Goal: Transaction & Acquisition: Purchase product/service

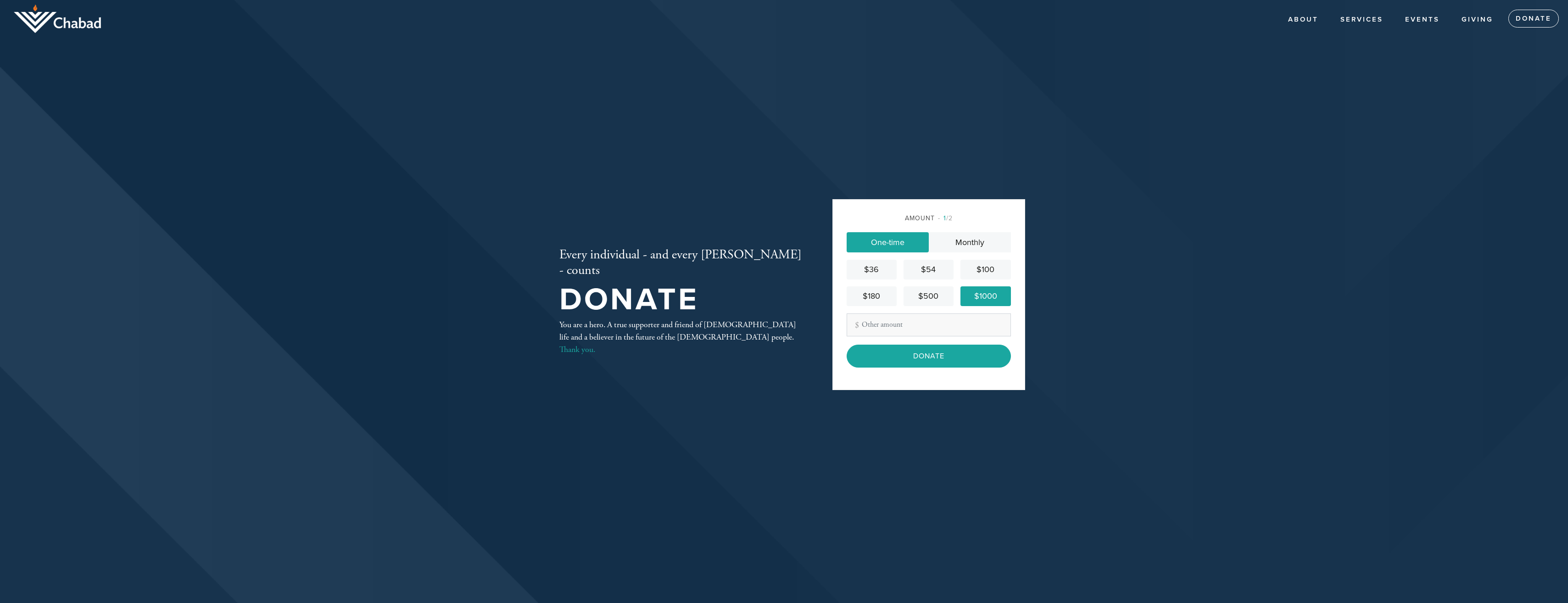
click at [917, 369] on div "Amount 1 /2 One-time Monthly $36 $54 $100 $180 $500 $1000 Other Amount Contribu…" at bounding box center [929, 295] width 193 height 191
click at [920, 363] on input "Donate" at bounding box center [929, 356] width 164 height 23
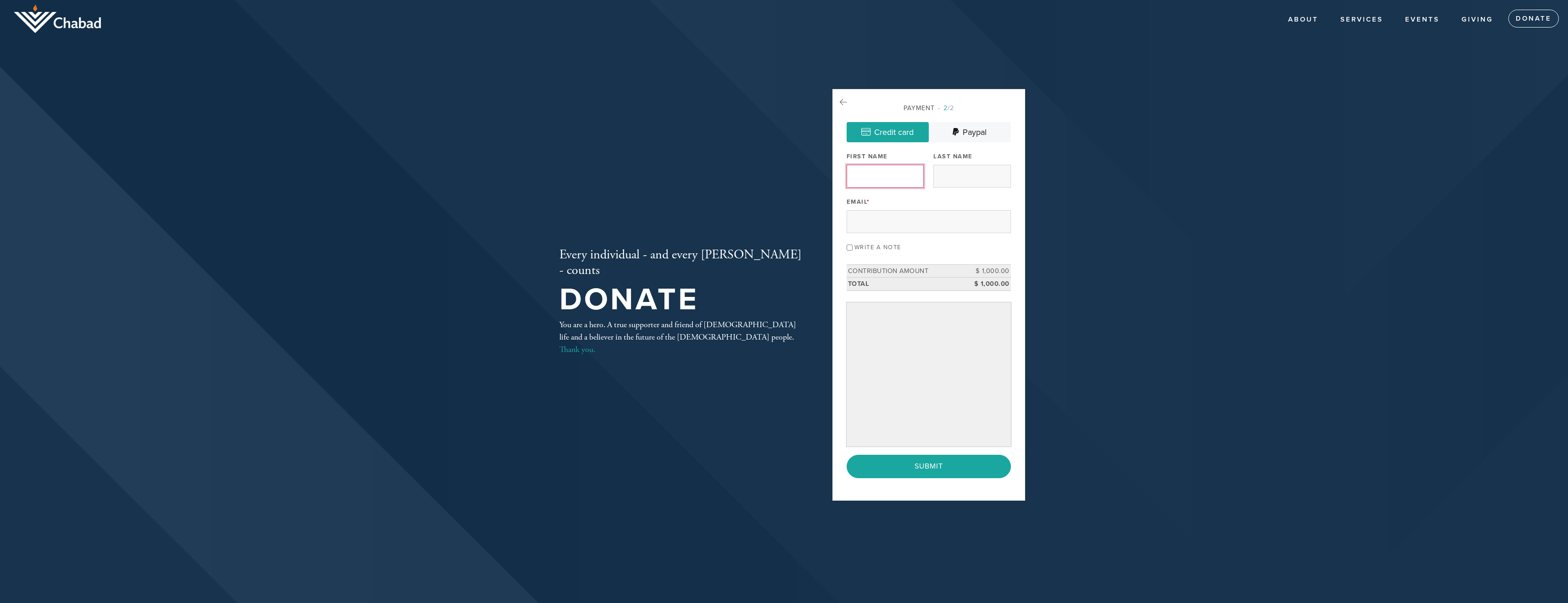
click at [889, 179] on input "First Name" at bounding box center [885, 176] width 77 height 23
type input "Vadim"
type input "Iov"
type input "vadim.iov@gmail.com"
click at [849, 248] on input "Write a note" at bounding box center [850, 248] width 6 height 6
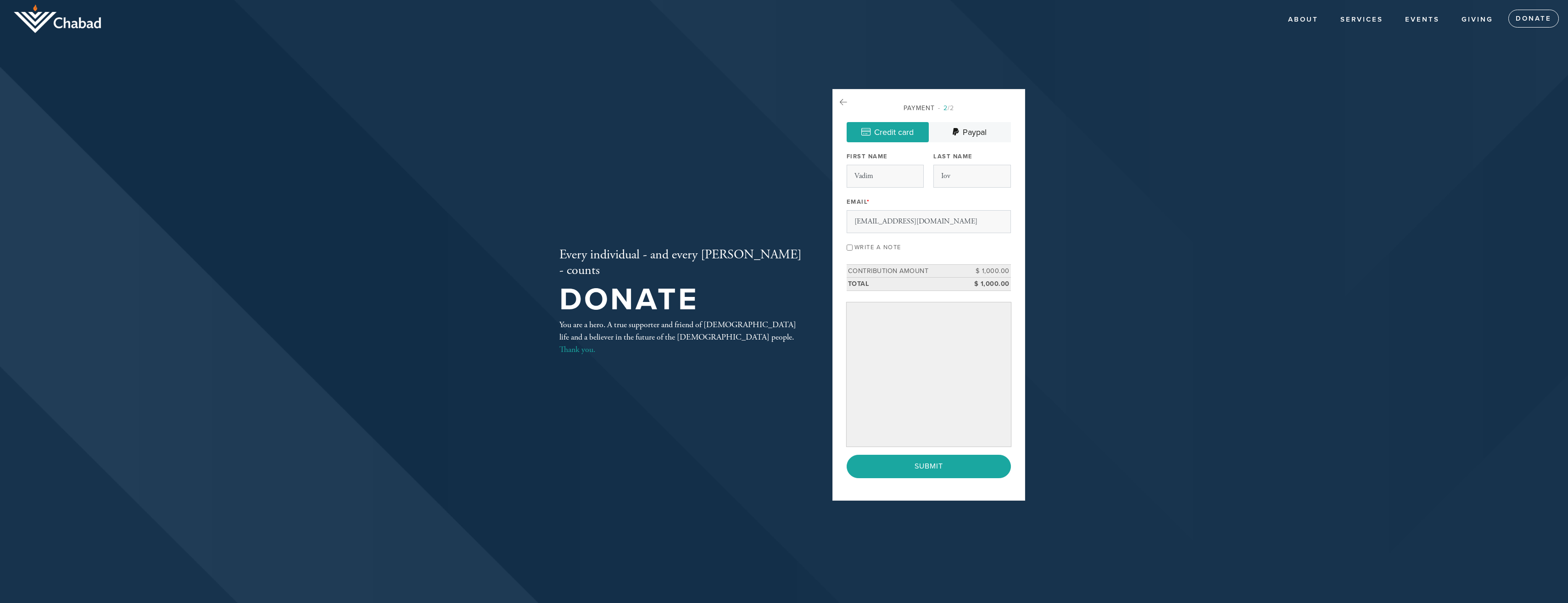
checkbox input "true"
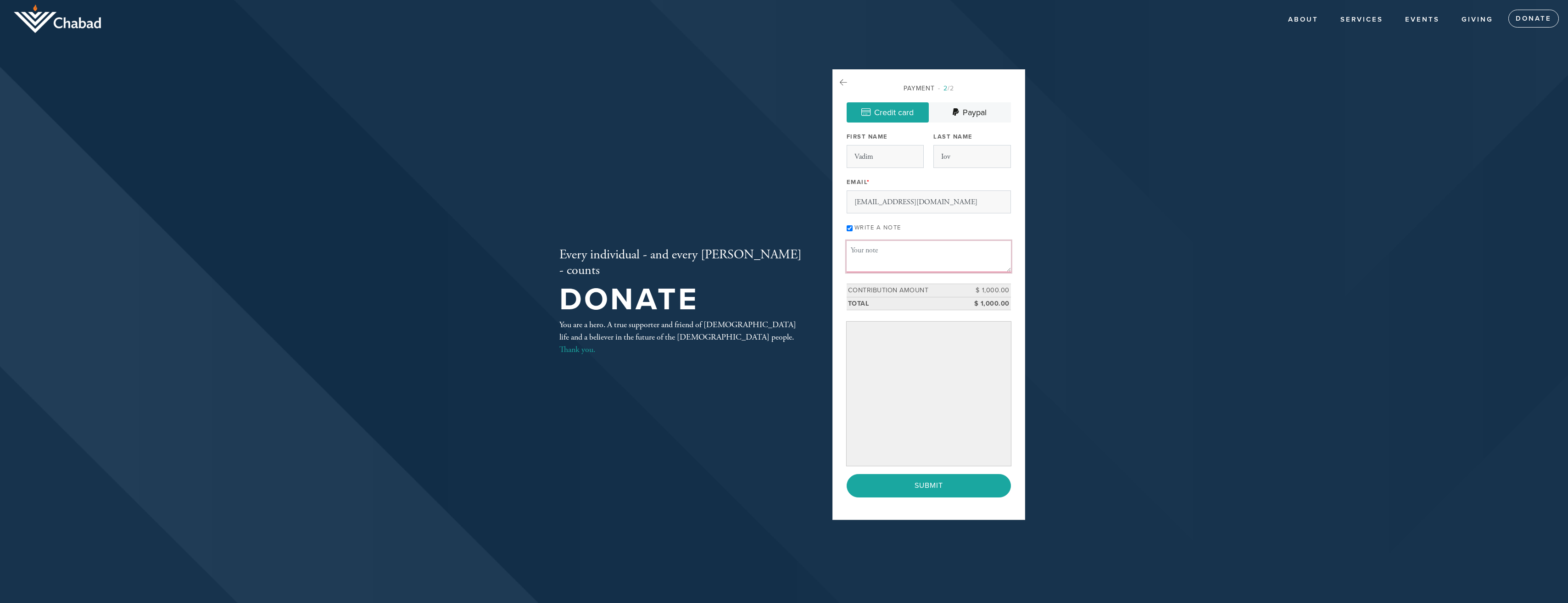
click at [871, 251] on textarea "Message or dedication" at bounding box center [929, 256] width 164 height 31
click at [905, 247] on textarea "Yon Kippur Breakfast" at bounding box center [929, 256] width 164 height 31
click at [862, 249] on textarea "Yon Kippur Break-fast" at bounding box center [929, 256] width 164 height 31
type textarea "Yom Kippur Break-fast 2025"
click at [903, 481] on input "Submit" at bounding box center [929, 486] width 164 height 23
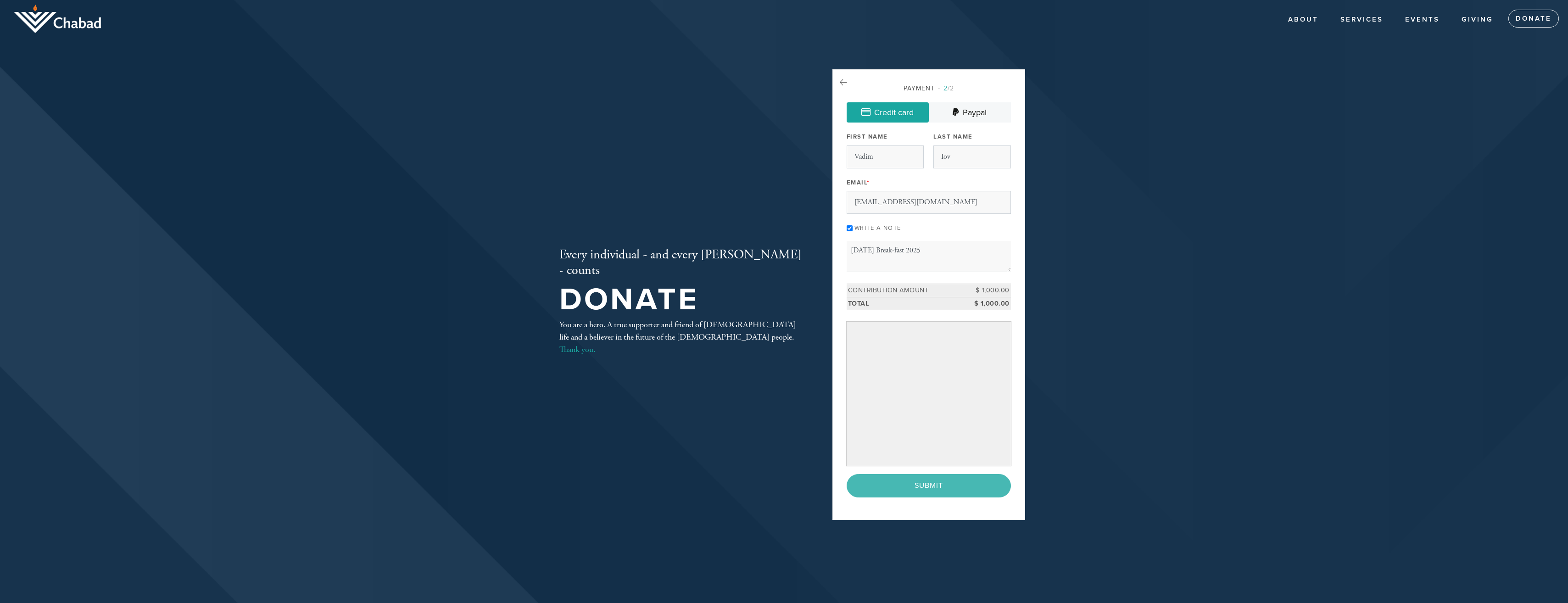
click at [900, 490] on div "< Previous Page Submit" at bounding box center [929, 486] width 164 height 23
